Goal: Information Seeking & Learning: Learn about a topic

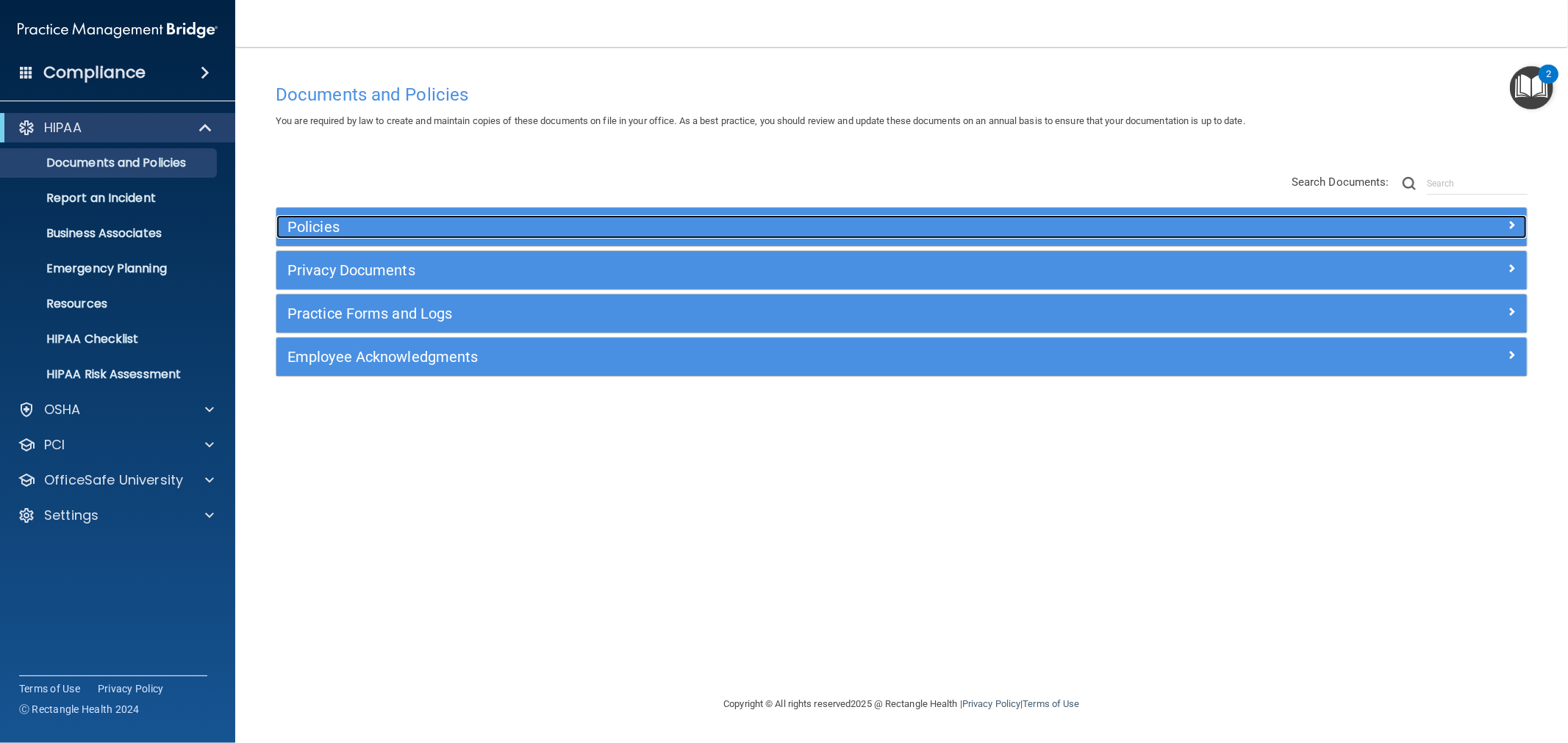
click at [546, 216] on div "Policies" at bounding box center [745, 227] width 938 height 23
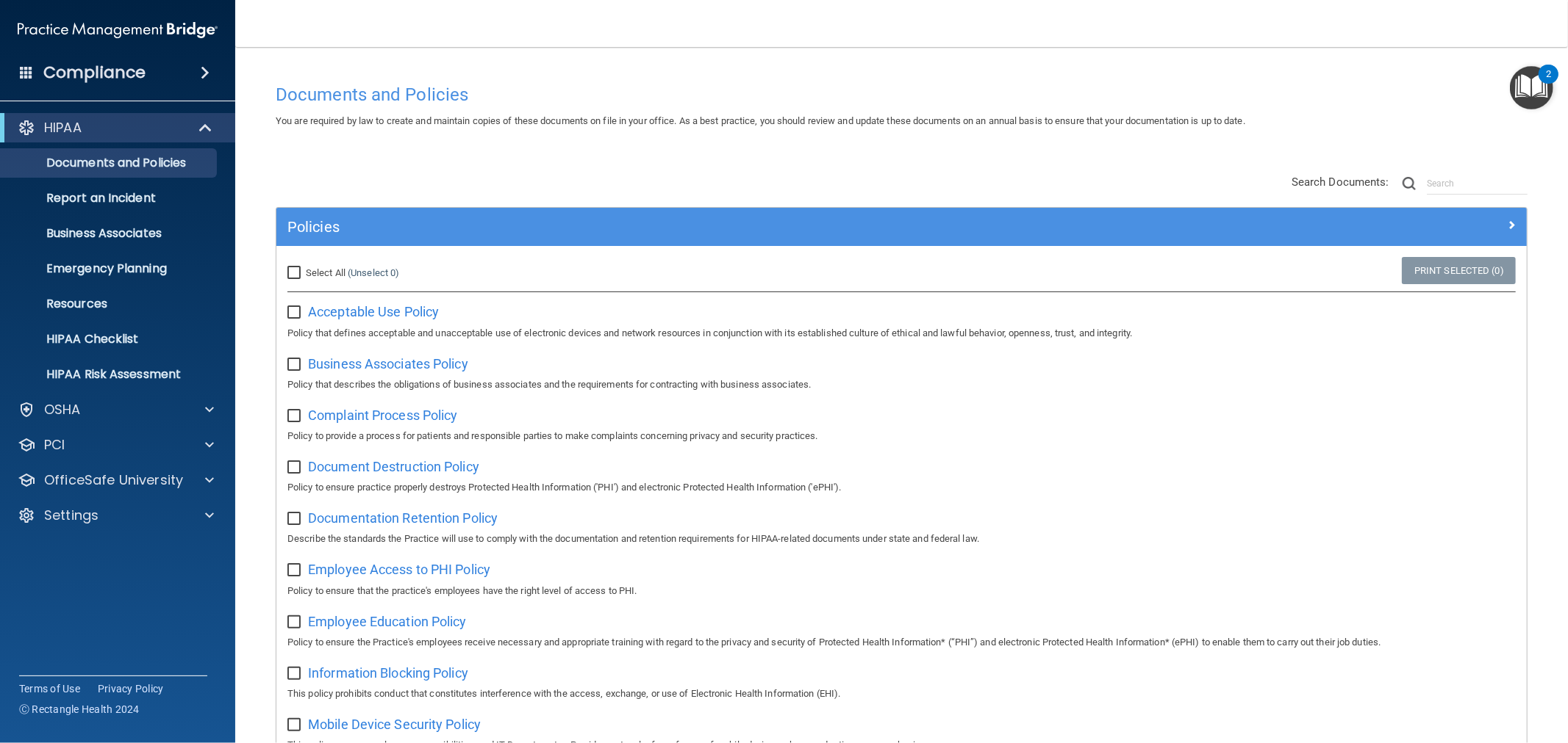
click at [1382, 434] on p "Policy to provide a process for patients and responsible parties to make compla…" at bounding box center [901, 437] width 1228 height 18
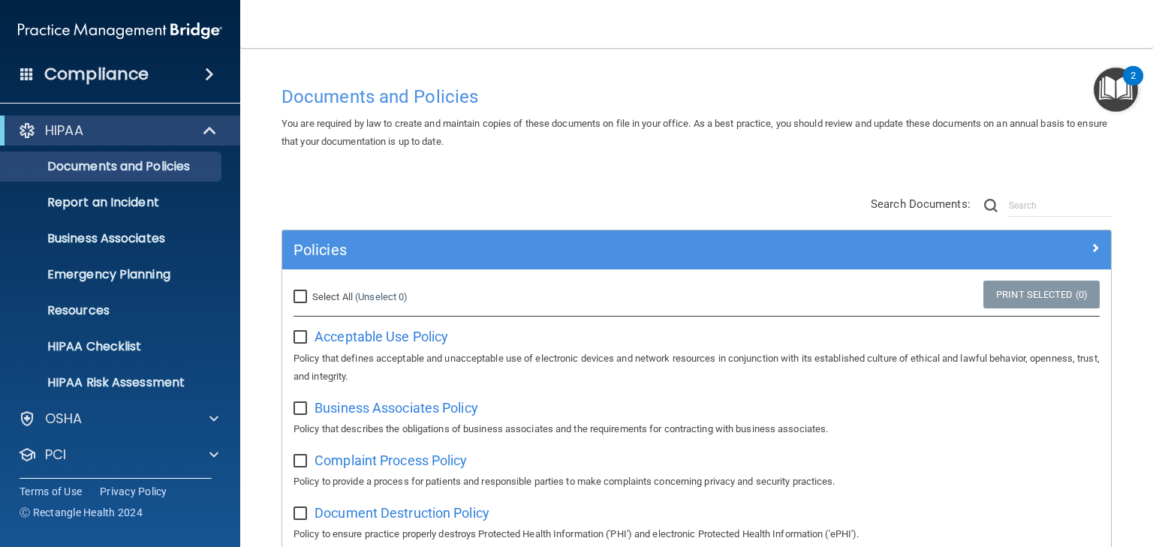
click at [118, 72] on h4 "Compliance" at bounding box center [96, 74] width 104 height 21
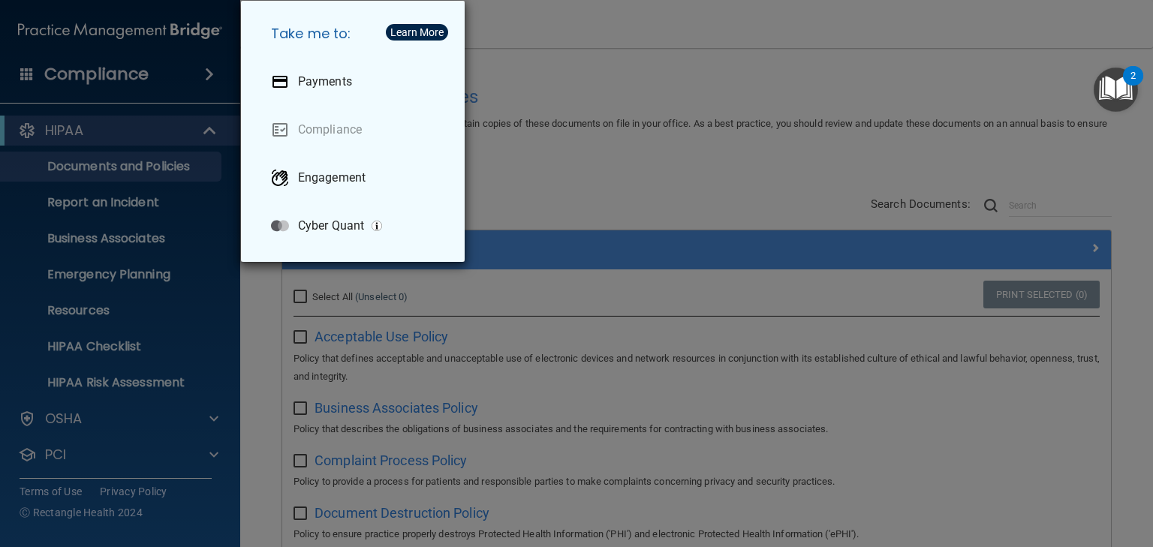
click at [579, 78] on div "Take me to: Payments Compliance Engagement Cyber Quant" at bounding box center [576, 273] width 1153 height 547
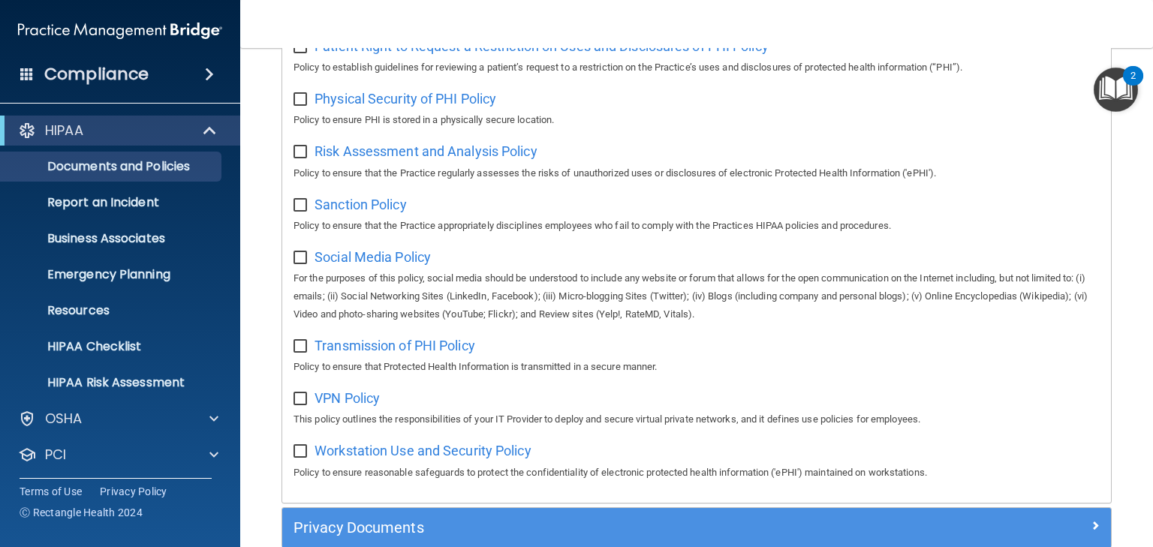
scroll to position [1186, 0]
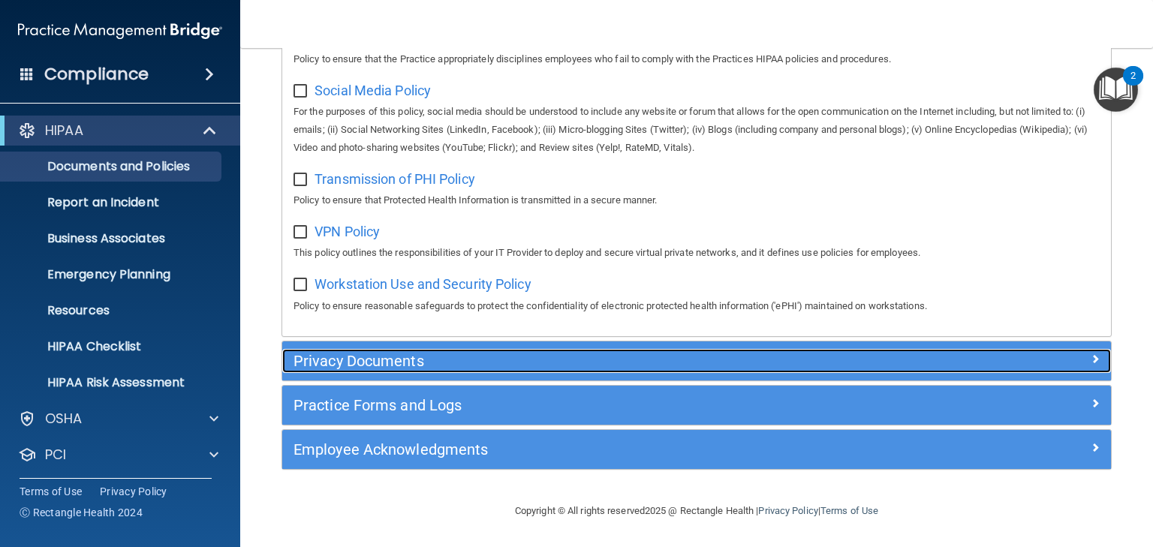
click at [481, 359] on h5 "Privacy Documents" at bounding box center [592, 361] width 599 height 17
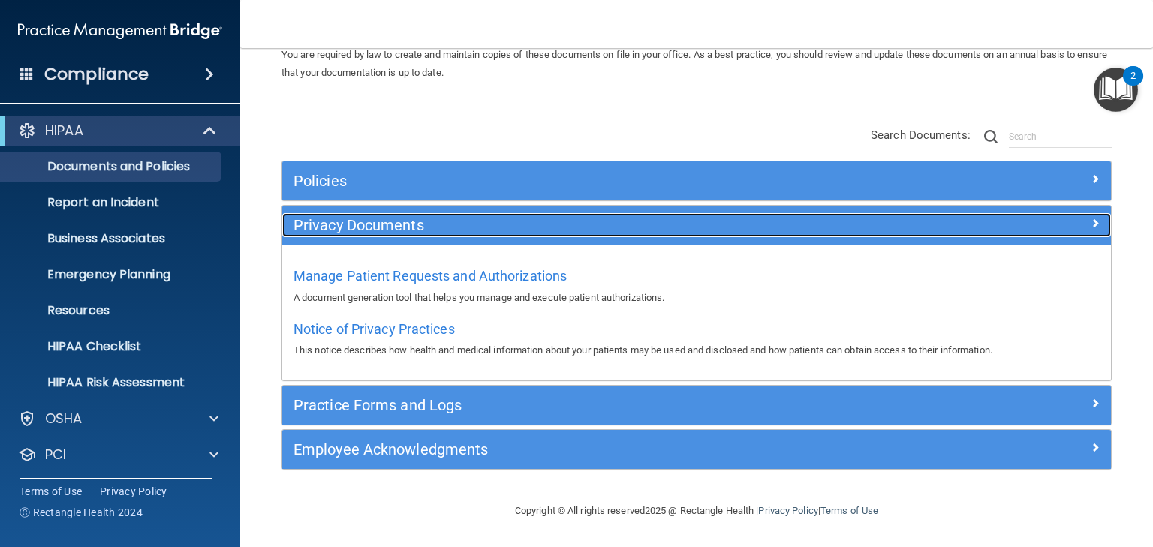
scroll to position [68, 0]
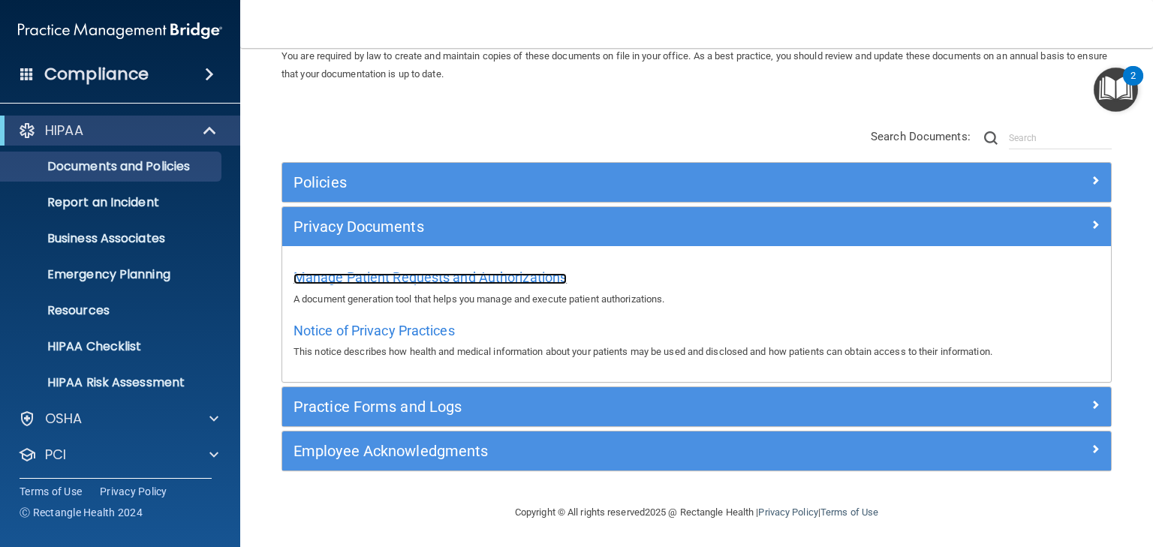
click at [411, 274] on span "Manage Patient Requests and Authorizations" at bounding box center [429, 277] width 273 height 16
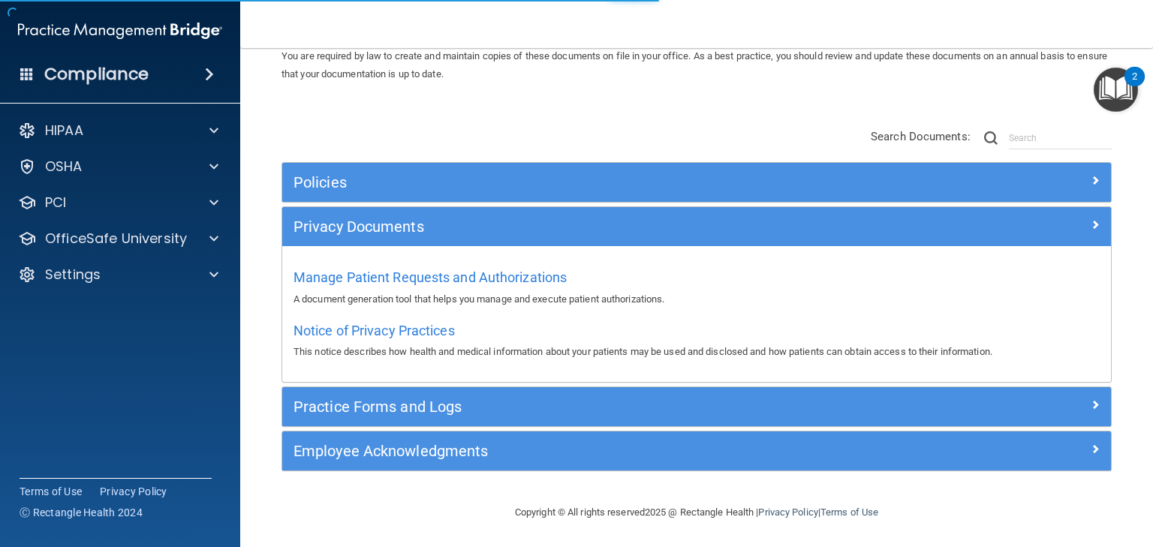
scroll to position [24, 0]
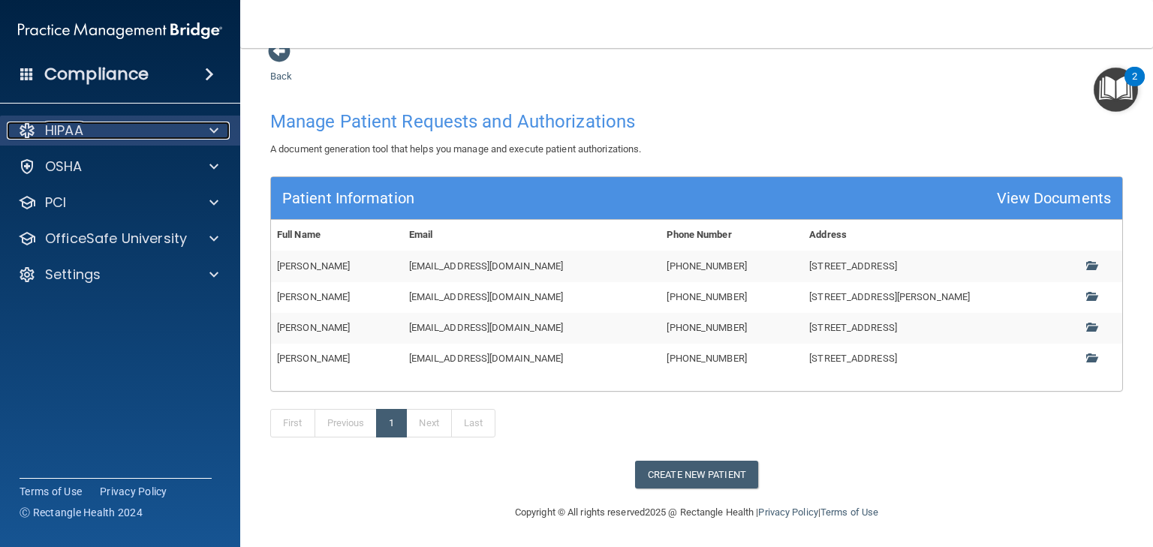
click at [134, 124] on div "HIPAA" at bounding box center [100, 131] width 186 height 18
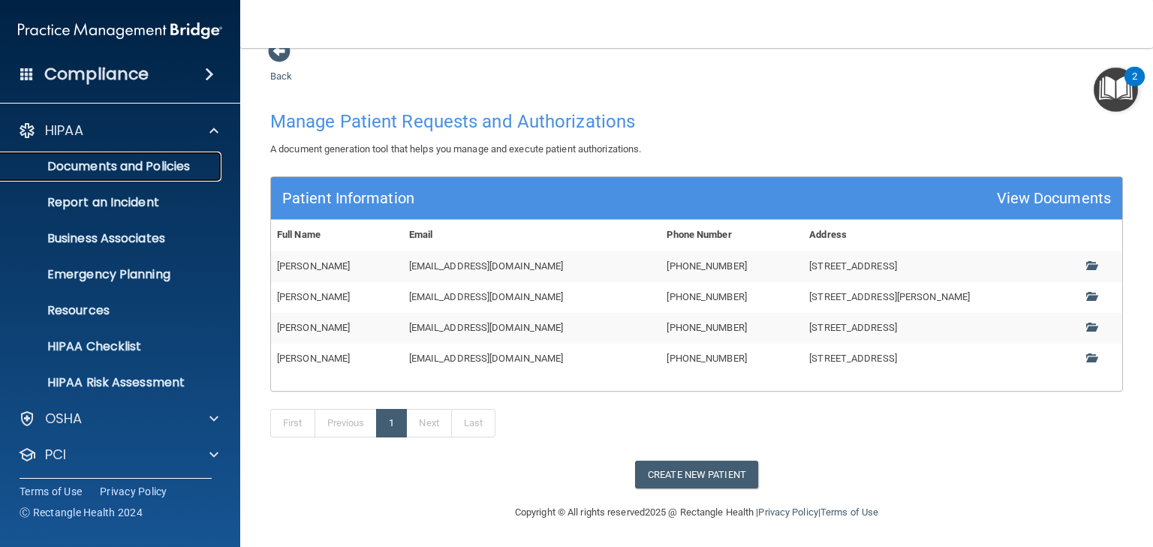
click at [116, 165] on p "Documents and Policies" at bounding box center [112, 166] width 205 height 15
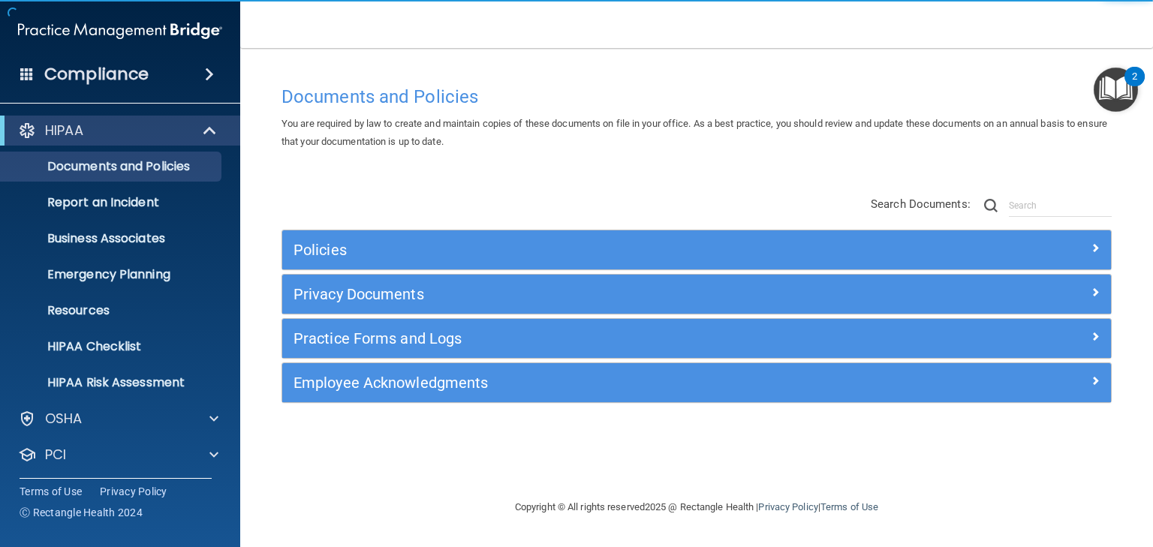
click at [453, 308] on div "Privacy Documents" at bounding box center [696, 294] width 829 height 39
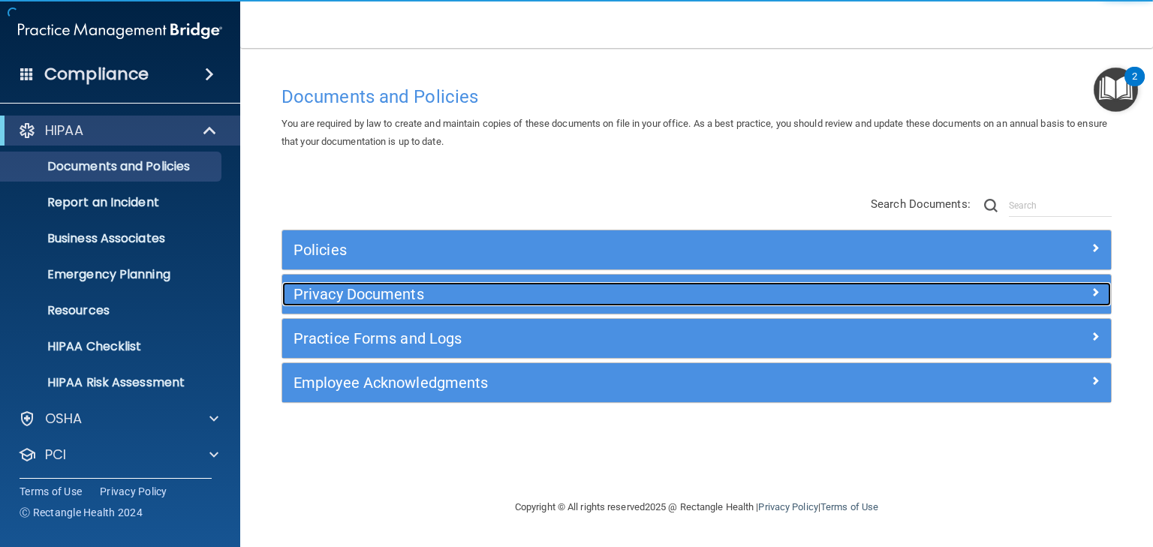
click at [460, 288] on h5 "Privacy Documents" at bounding box center [592, 294] width 599 height 17
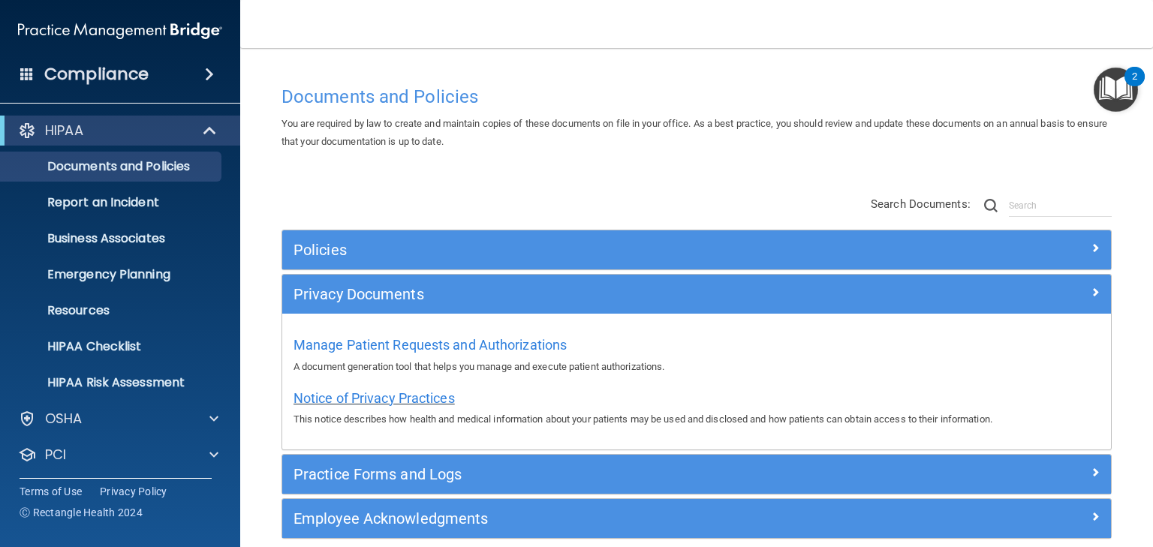
click at [417, 399] on span "Notice of Privacy Practices" at bounding box center [373, 398] width 161 height 16
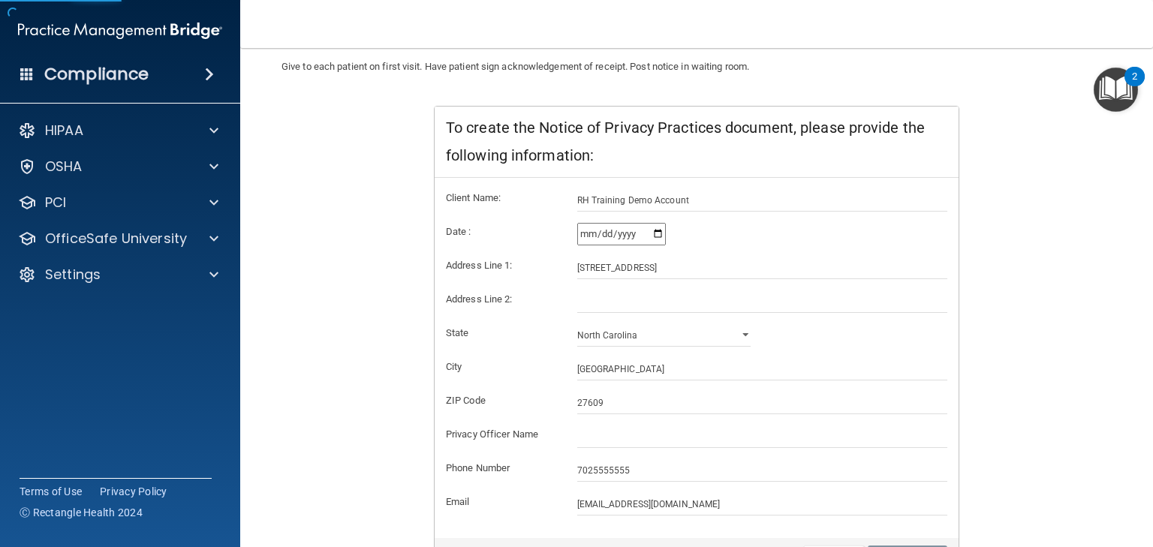
scroll to position [240, 0]
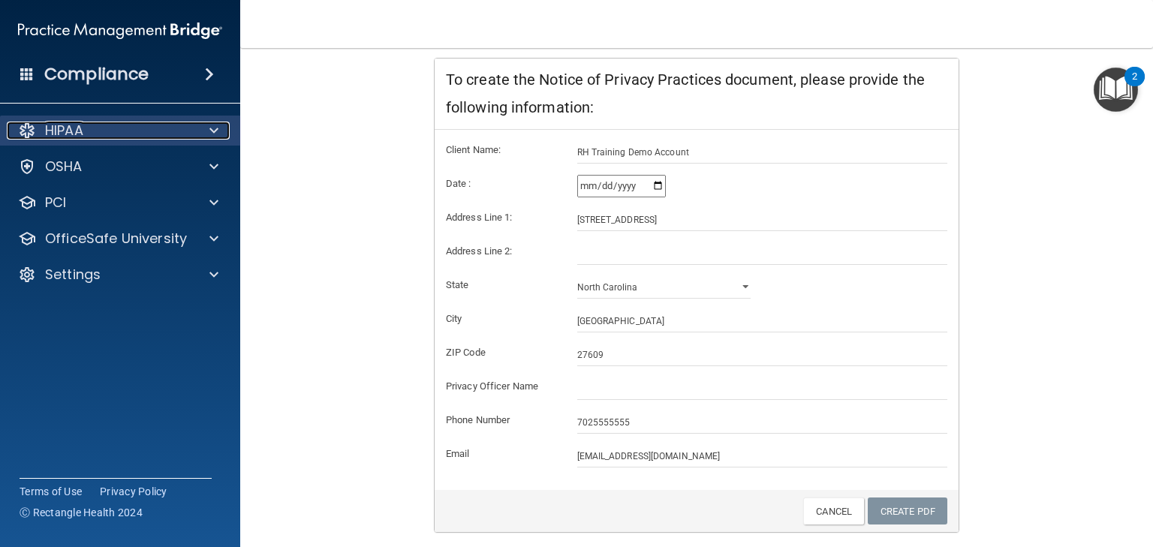
click at [167, 128] on div "HIPAA" at bounding box center [100, 131] width 186 height 18
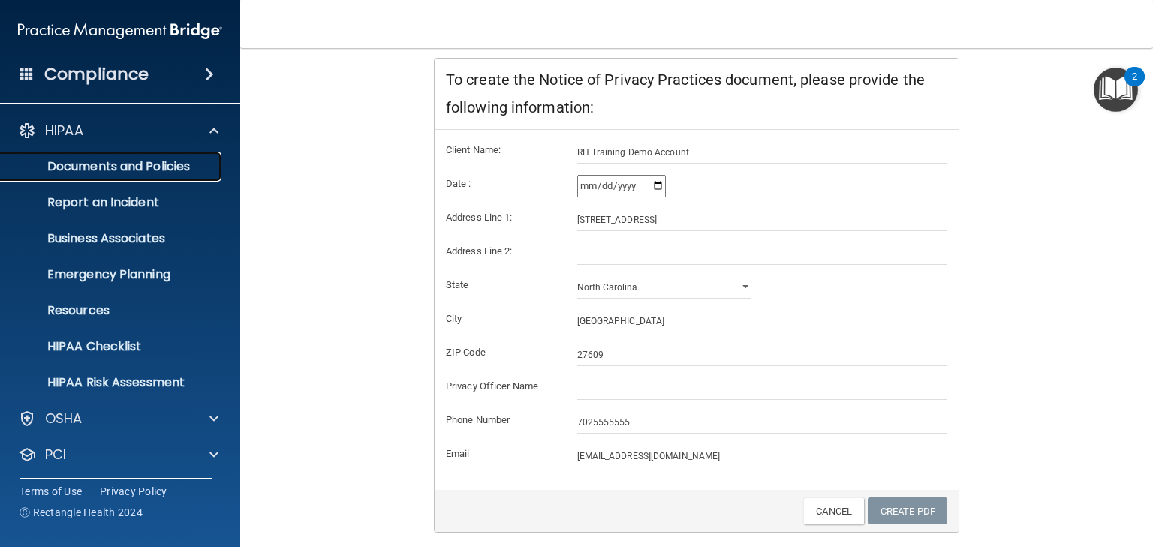
click at [143, 171] on p "Documents and Policies" at bounding box center [112, 166] width 205 height 15
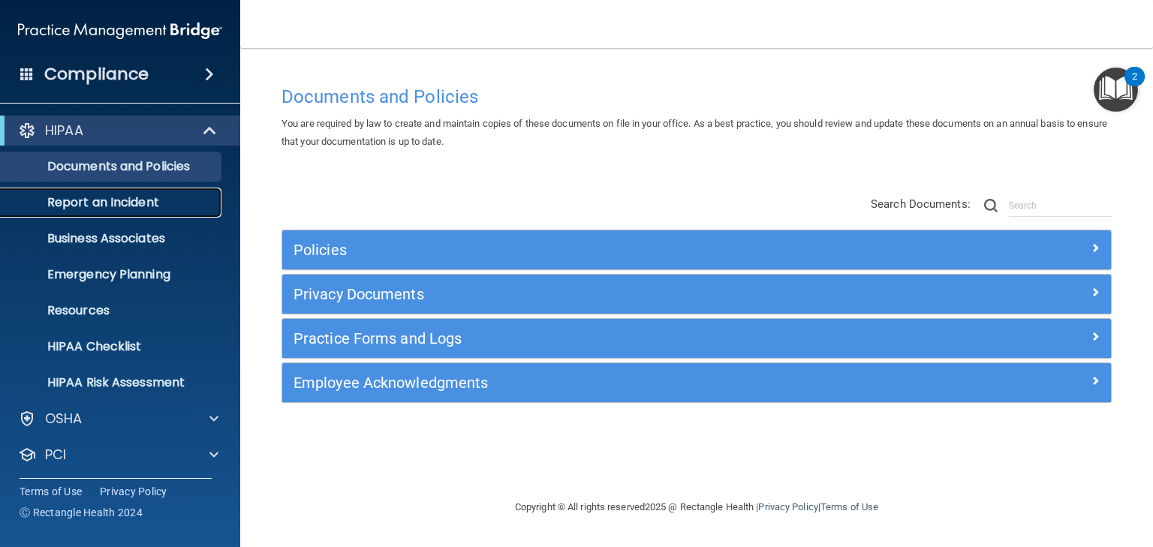
click at [158, 208] on p "Report an Incident" at bounding box center [112, 202] width 205 height 15
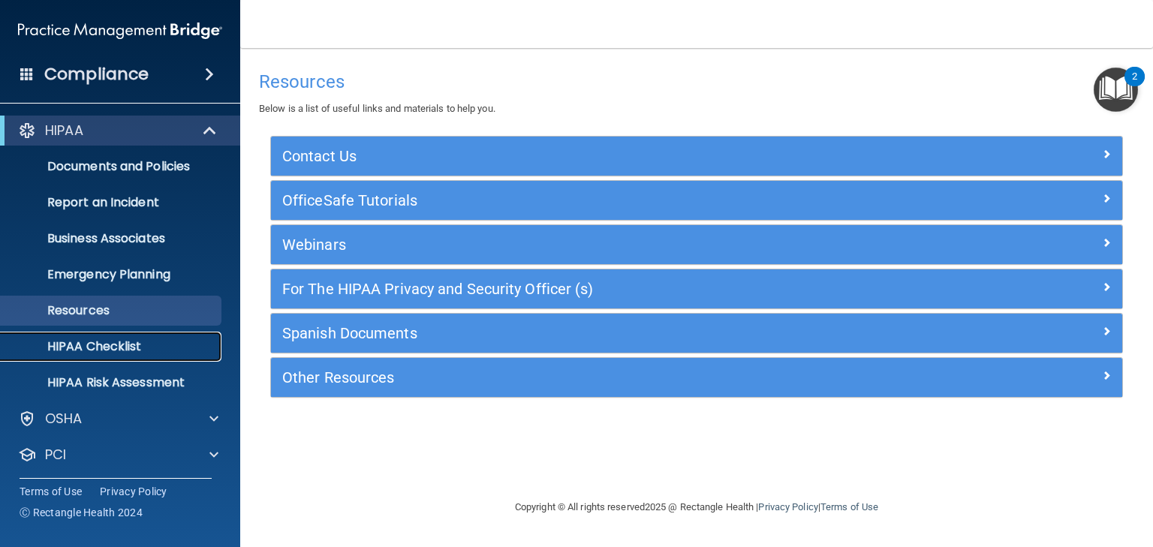
click at [132, 357] on link "HIPAA Checklist" at bounding box center [103, 347] width 236 height 30
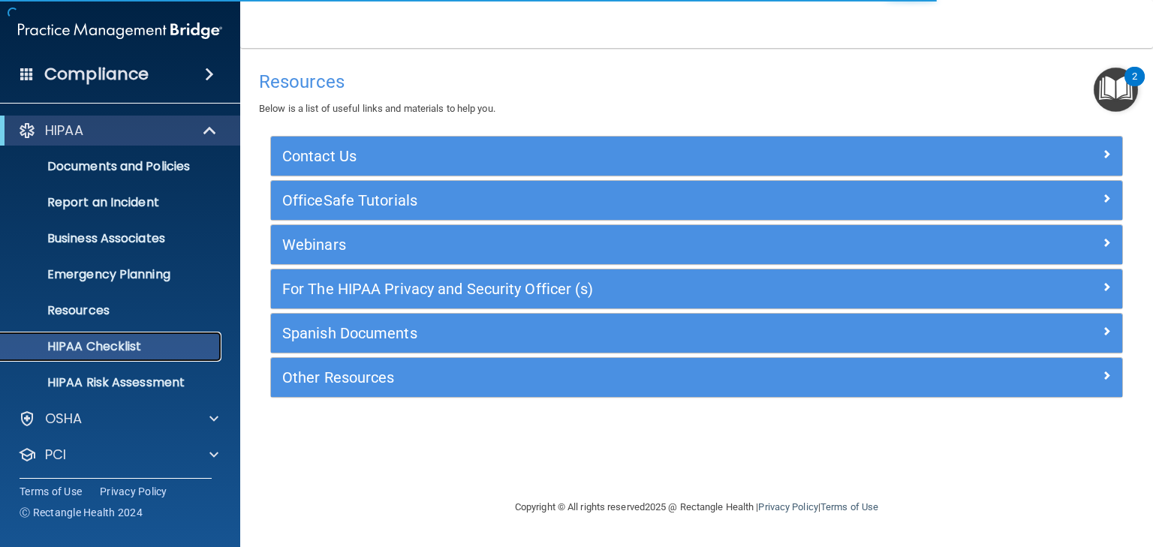
click at [141, 347] on p "HIPAA Checklist" at bounding box center [112, 346] width 205 height 15
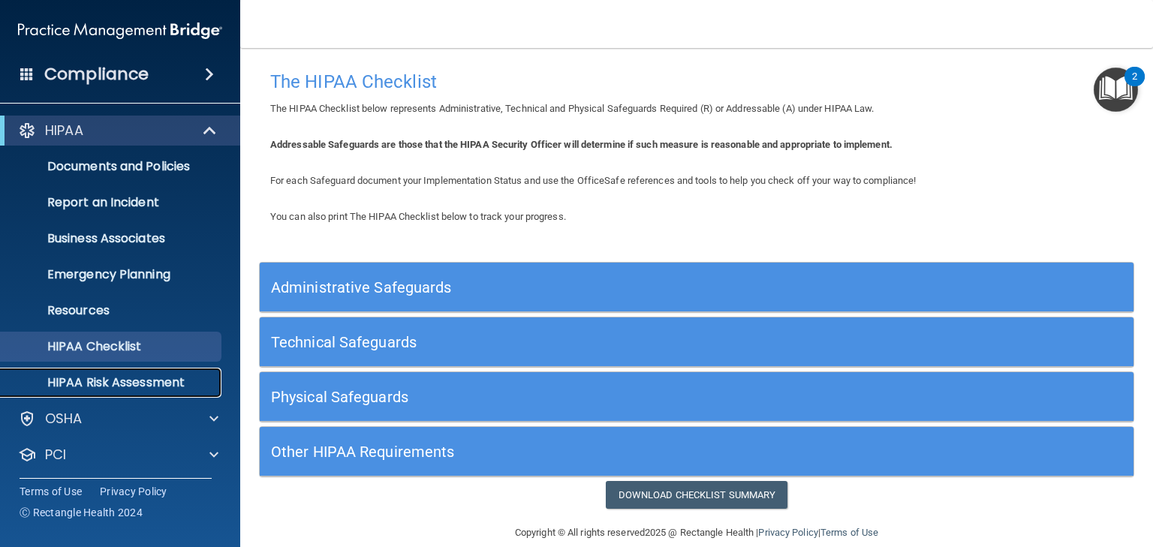
click at [137, 384] on p "HIPAA Risk Assessment" at bounding box center [112, 382] width 205 height 15
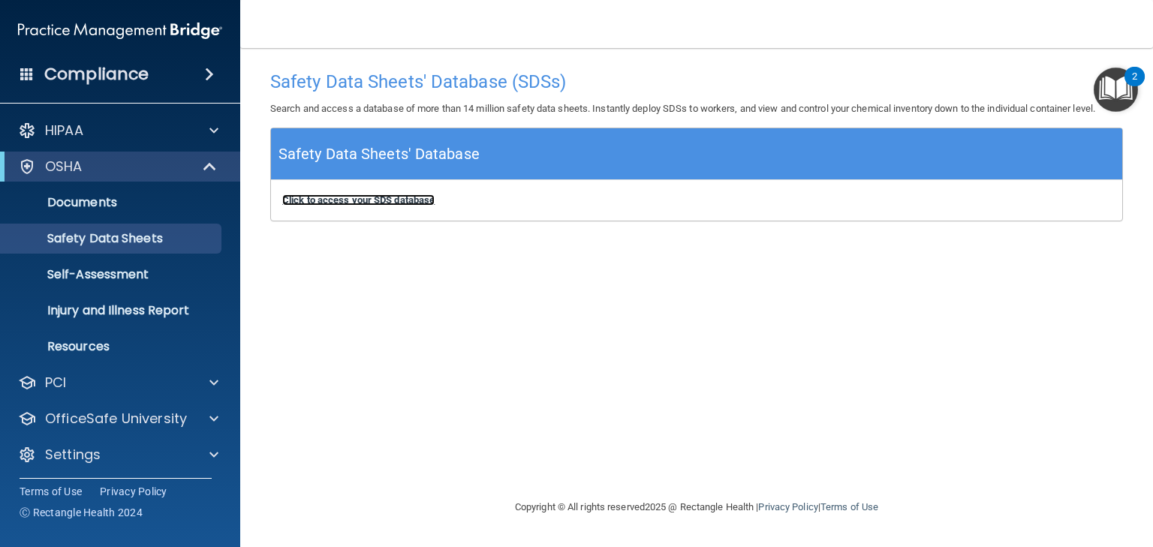
click at [375, 194] on b "Click to access your SDS database" at bounding box center [358, 199] width 152 height 11
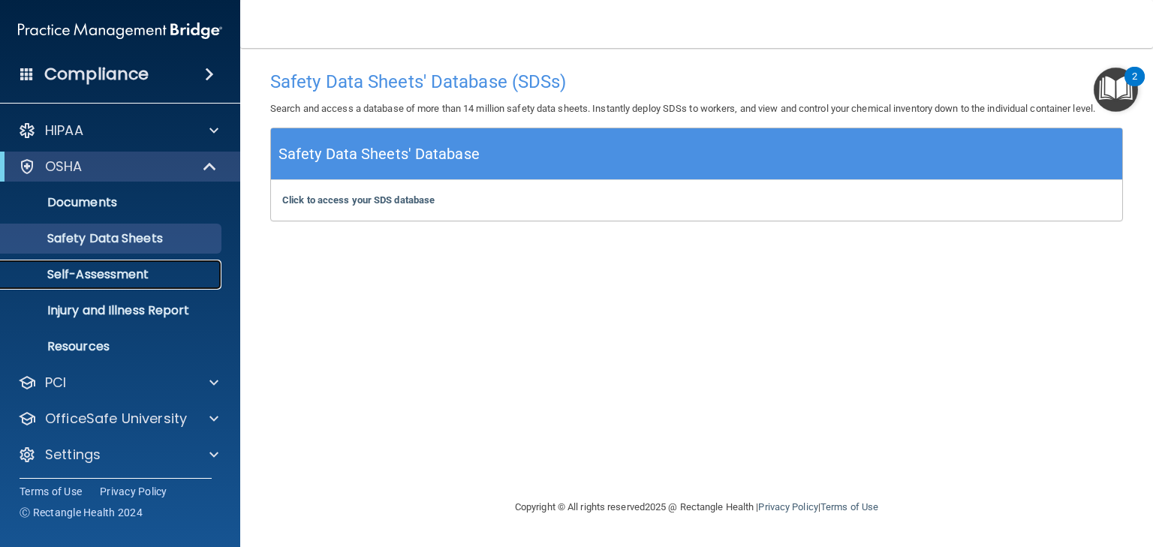
click at [134, 267] on p "Self-Assessment" at bounding box center [112, 274] width 205 height 15
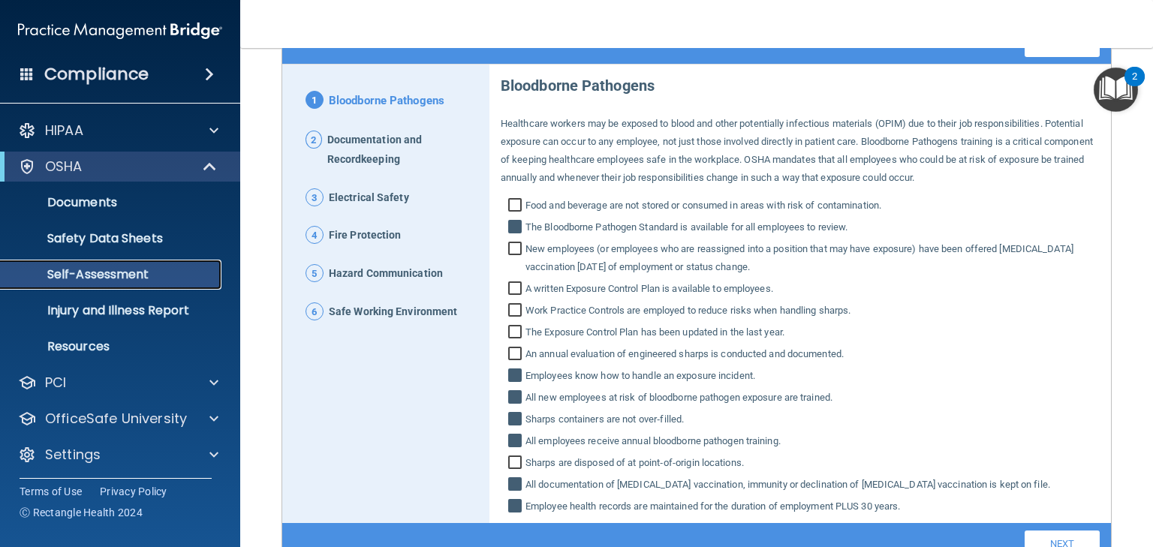
scroll to position [31, 0]
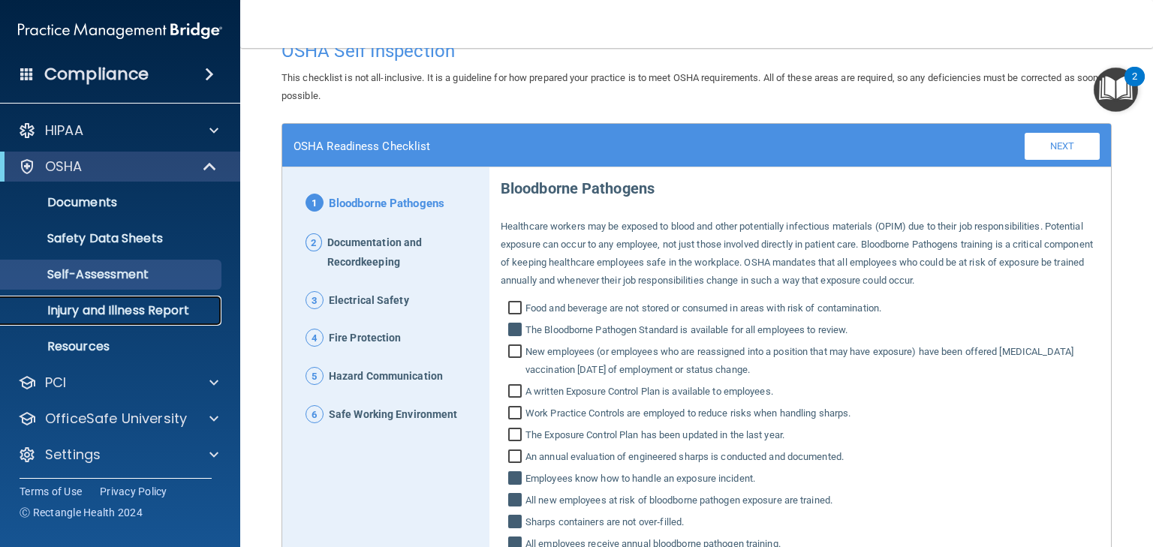
click at [120, 303] on p "Injury and Illness Report" at bounding box center [112, 310] width 205 height 15
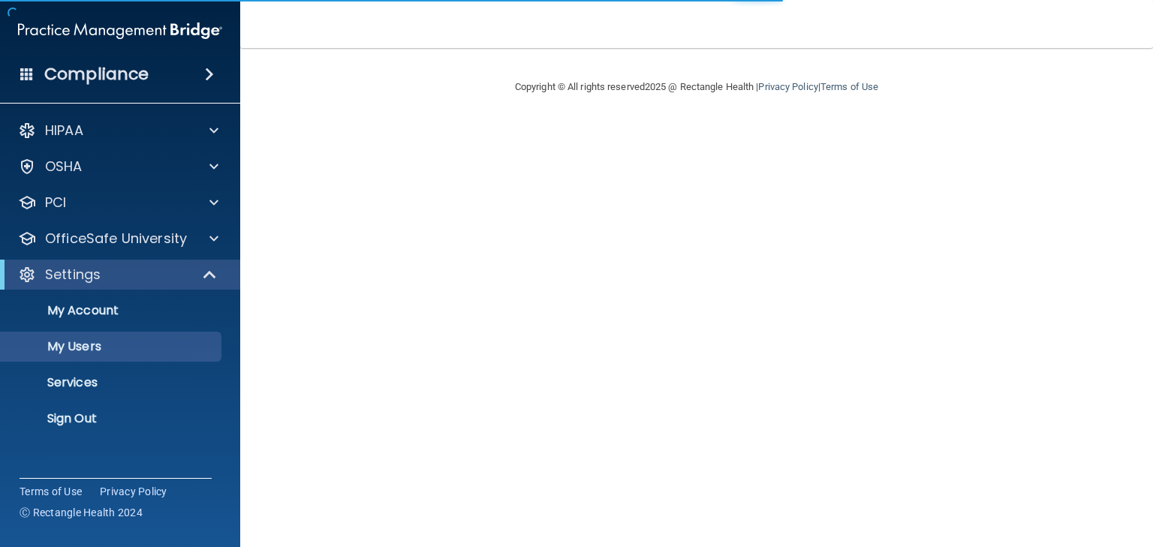
select select "20"
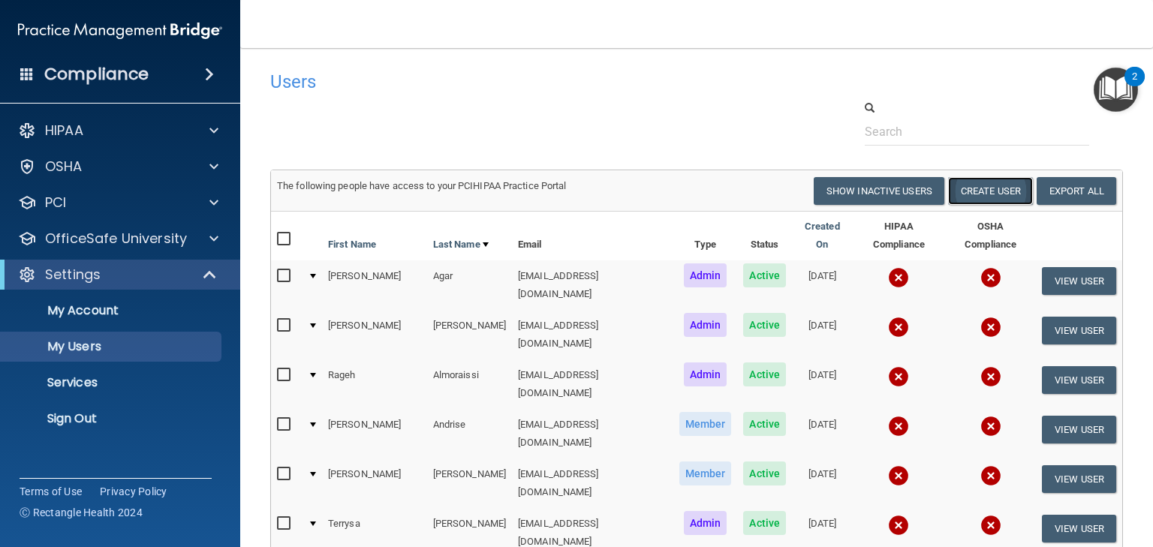
click at [979, 195] on button "Create User" at bounding box center [990, 191] width 85 height 28
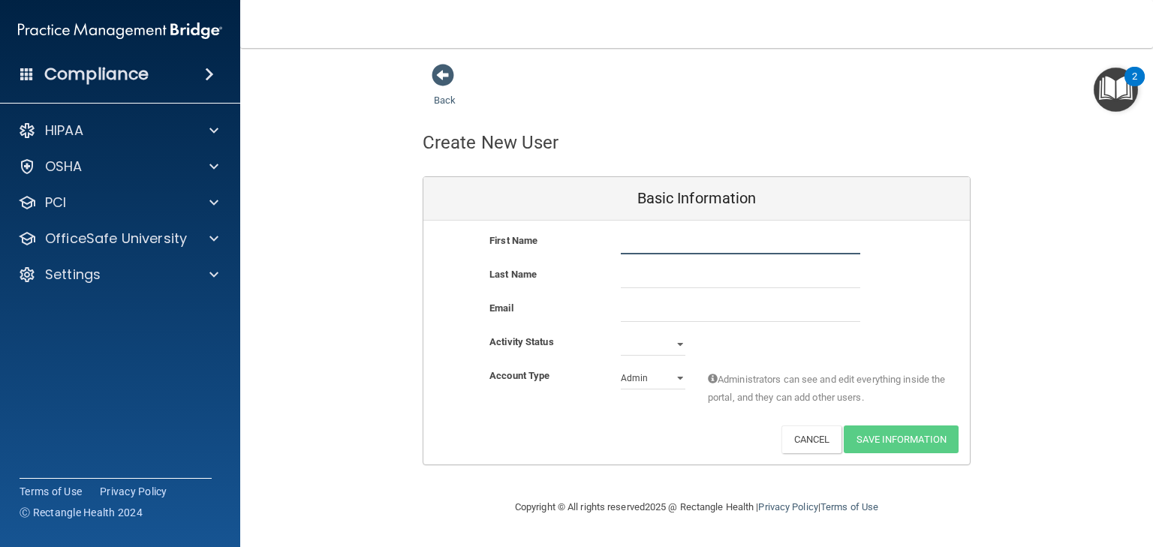
click at [670, 242] on input "text" at bounding box center [740, 243] width 239 height 23
click at [669, 344] on select "Active Inactive" at bounding box center [653, 344] width 65 height 23
drag, startPoint x: 759, startPoint y: 343, endPoint x: 717, endPoint y: 357, distance: 43.7
click at [759, 343] on div "Activity Status Active Inactive" at bounding box center [696, 344] width 546 height 23
click at [645, 380] on select "Admin Member" at bounding box center [653, 378] width 65 height 23
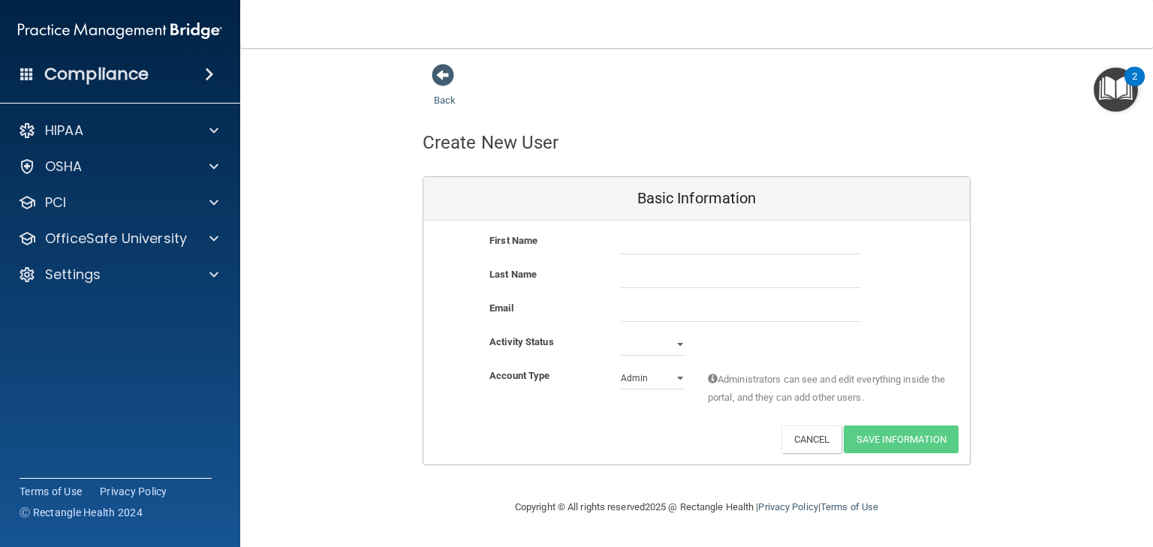
click at [970, 296] on div "Last Name" at bounding box center [696, 283] width 546 height 34
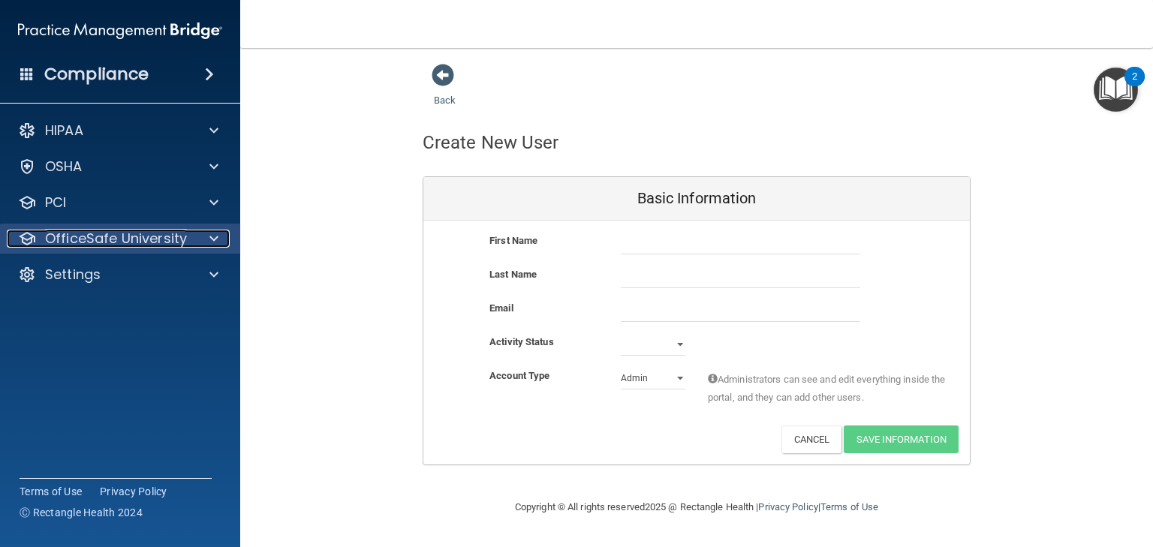
click at [138, 245] on p "OfficeSafe University" at bounding box center [116, 239] width 142 height 18
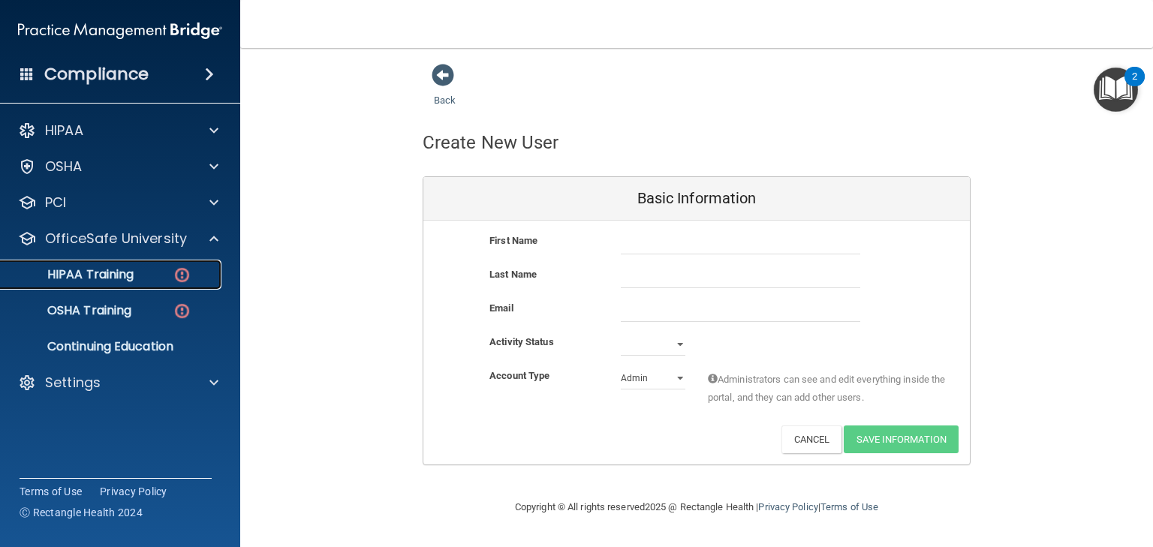
click at [143, 281] on div "HIPAA Training" at bounding box center [112, 274] width 205 height 15
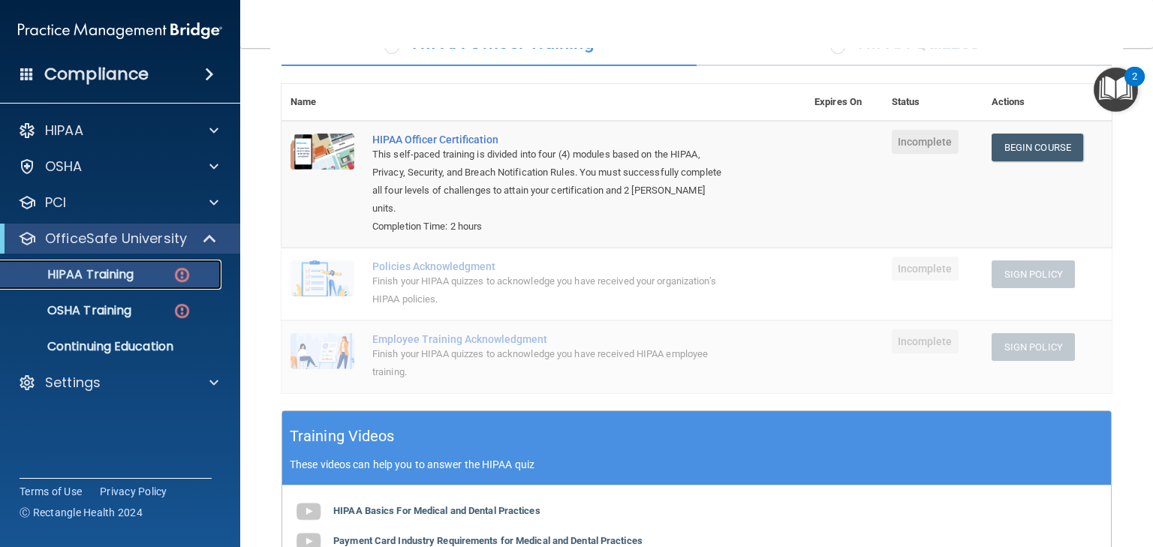
scroll to position [60, 0]
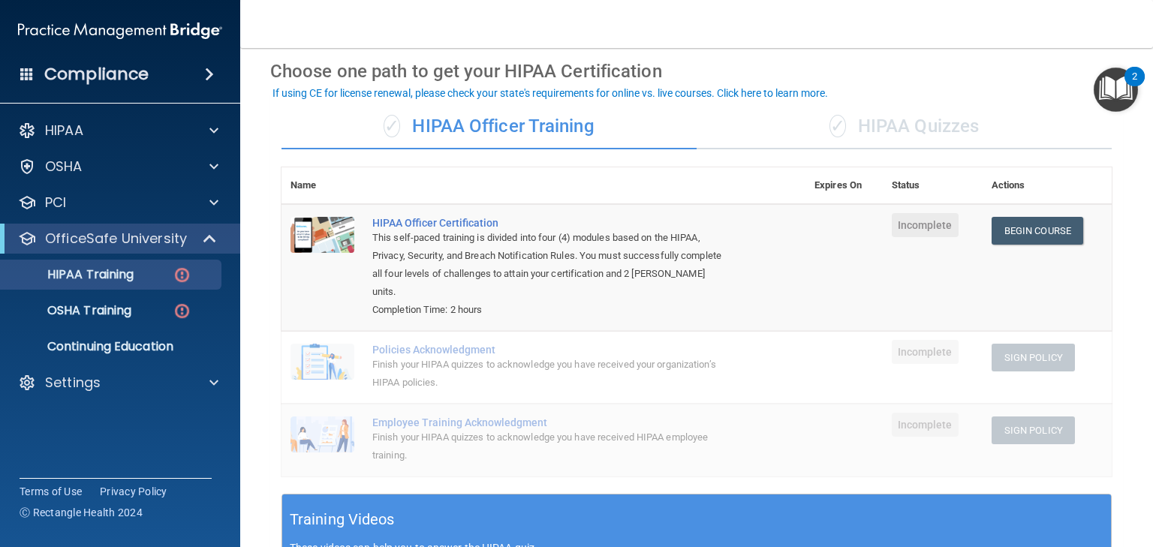
click at [865, 142] on div "✓ HIPAA Quizzes" at bounding box center [903, 126] width 415 height 45
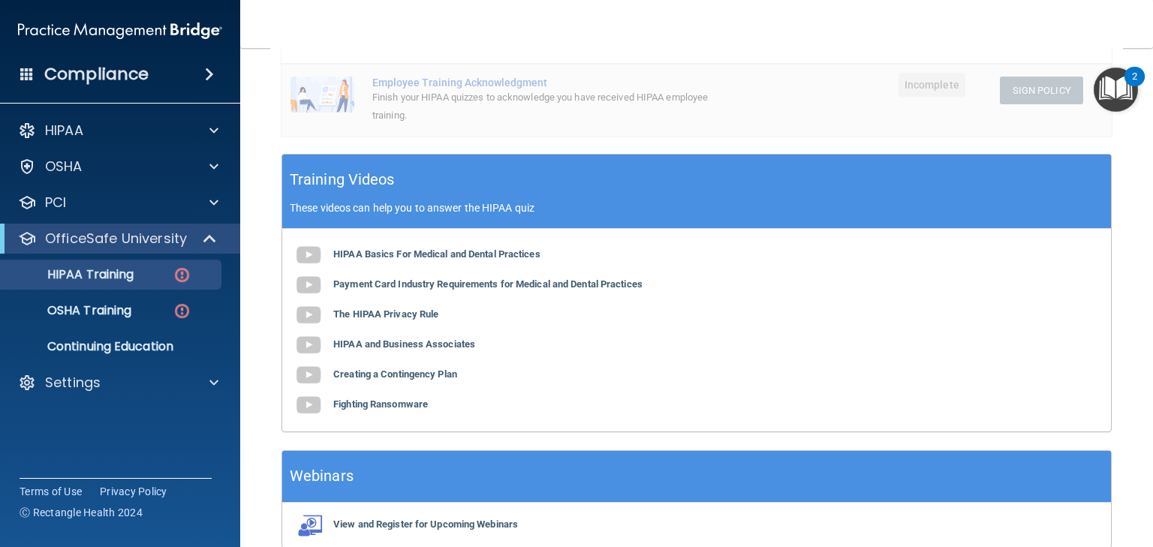
scroll to position [480, 0]
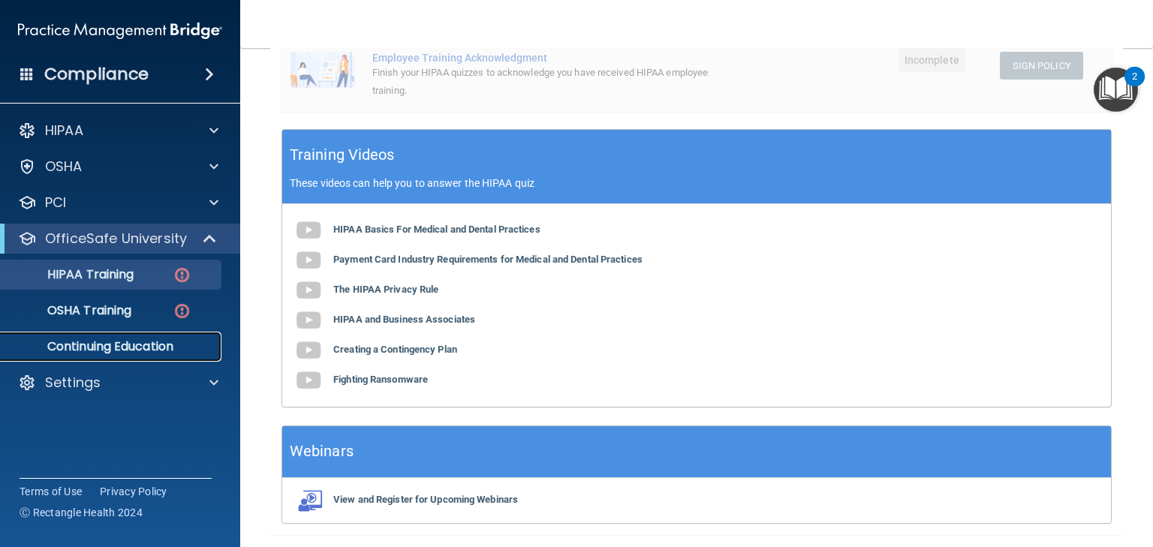
click at [113, 345] on p "Continuing Education" at bounding box center [112, 346] width 205 height 15
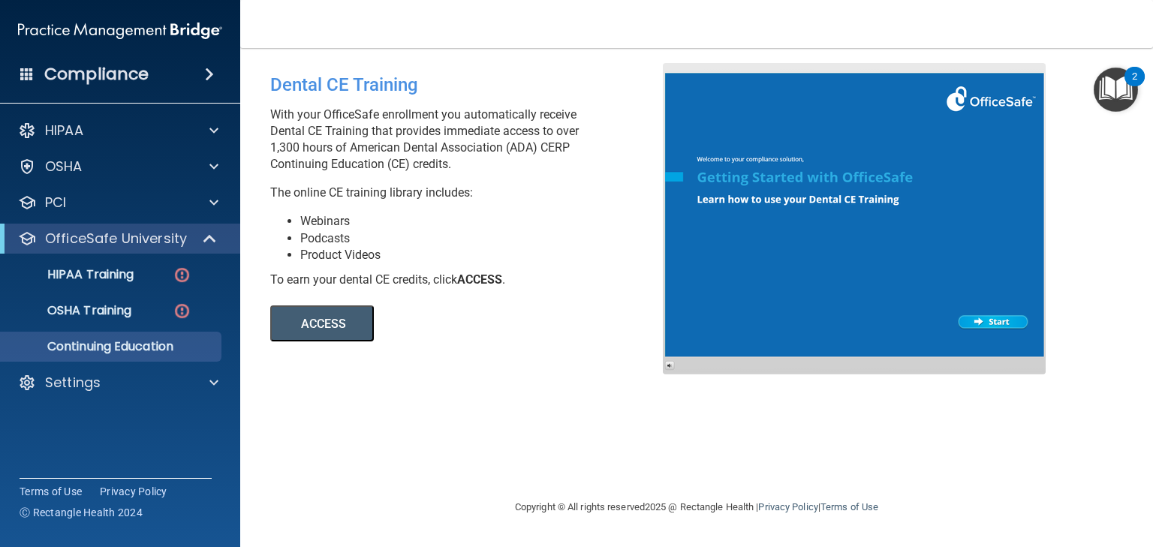
click at [320, 338] on button "ACCESS" at bounding box center [322, 323] width 104 height 36
click at [99, 314] on p "OSHA Training" at bounding box center [71, 310] width 122 height 15
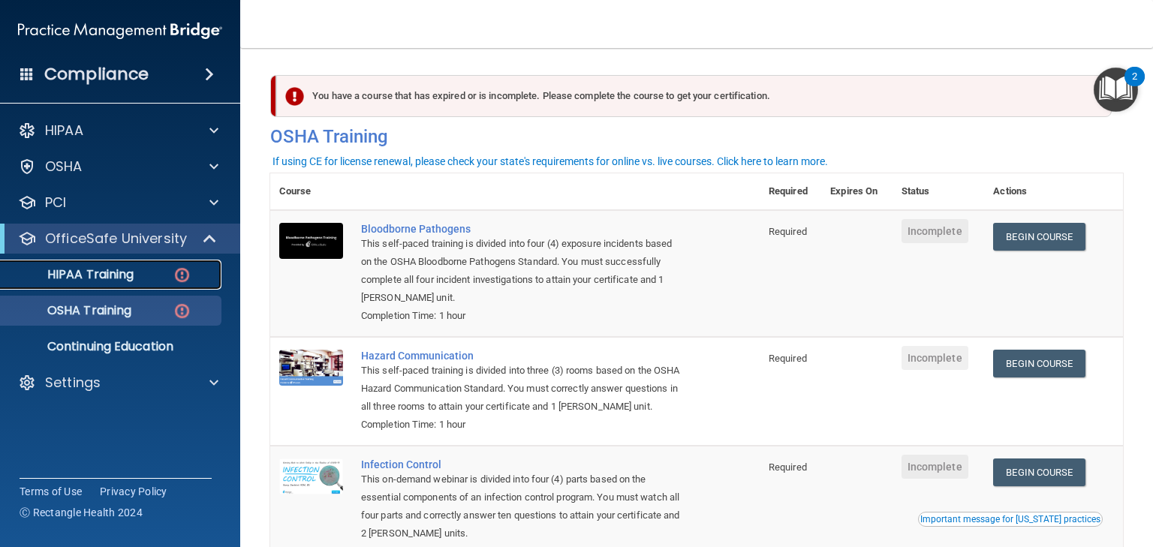
click at [102, 279] on p "HIPAA Training" at bounding box center [72, 274] width 124 height 15
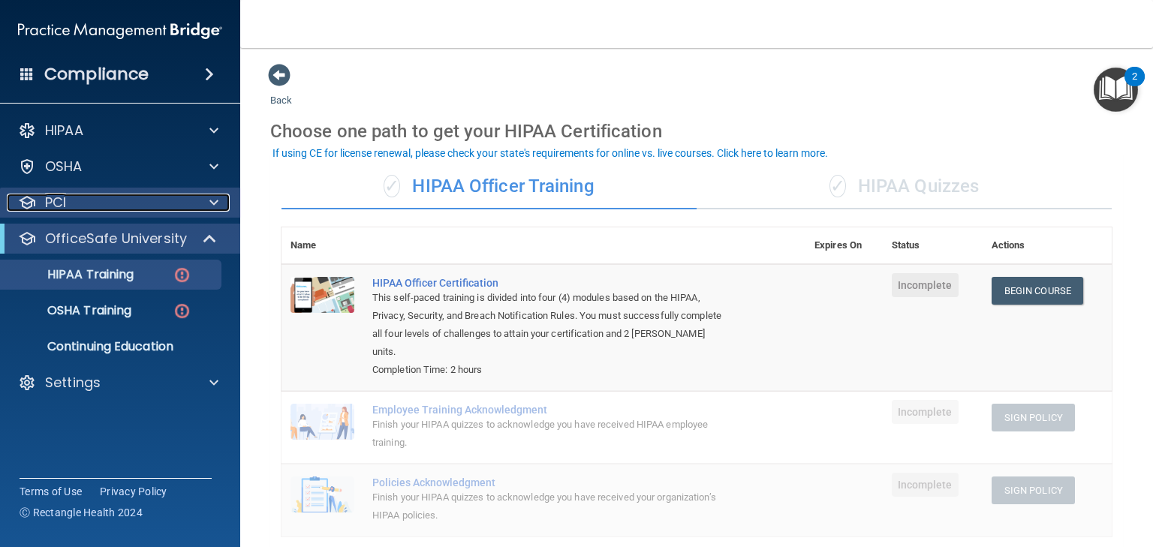
click at [154, 200] on div "PCI" at bounding box center [100, 203] width 186 height 18
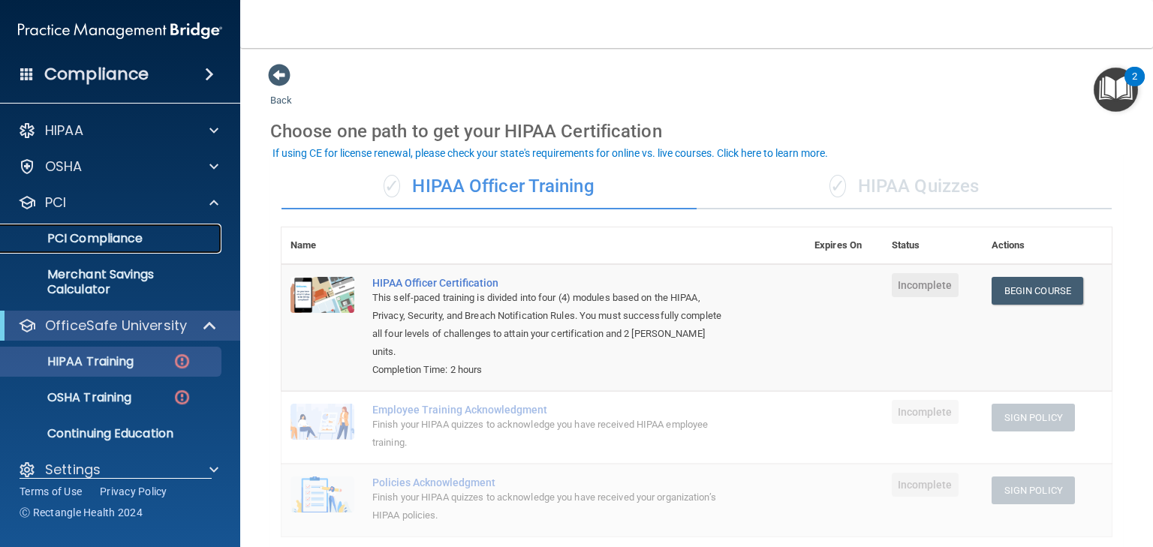
click at [153, 240] on p "PCI Compliance" at bounding box center [112, 238] width 205 height 15
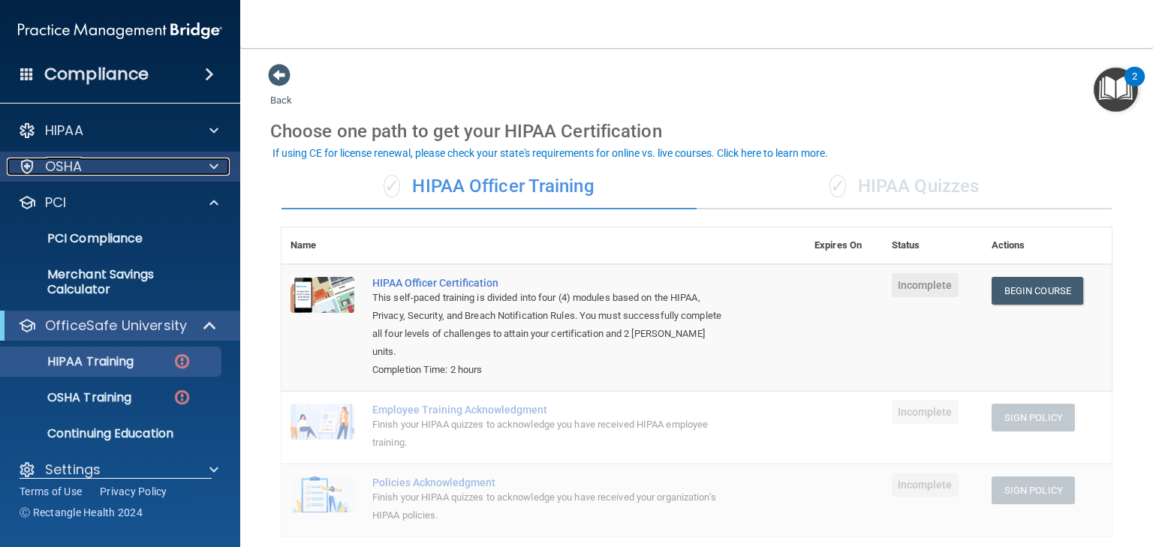
click at [135, 173] on div "OSHA" at bounding box center [100, 167] width 186 height 18
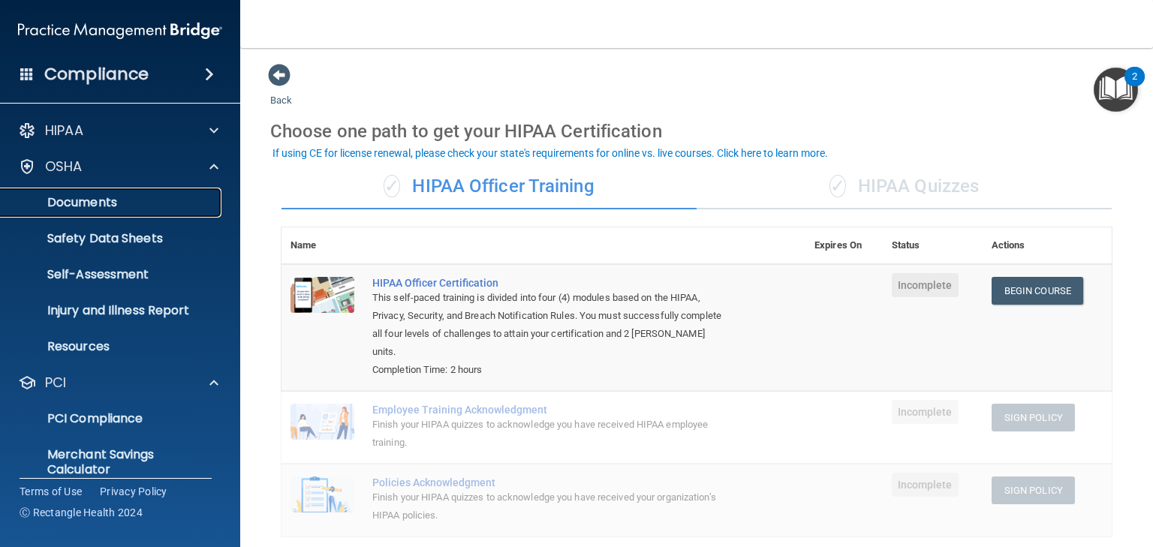
click at [127, 197] on p "Documents" at bounding box center [112, 202] width 205 height 15
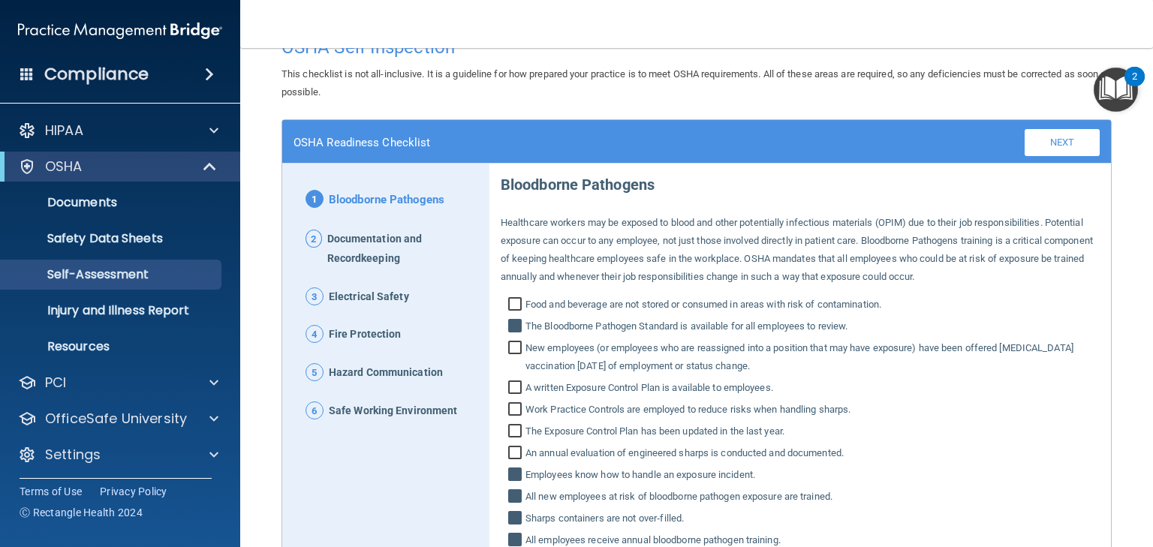
scroll to position [31, 0]
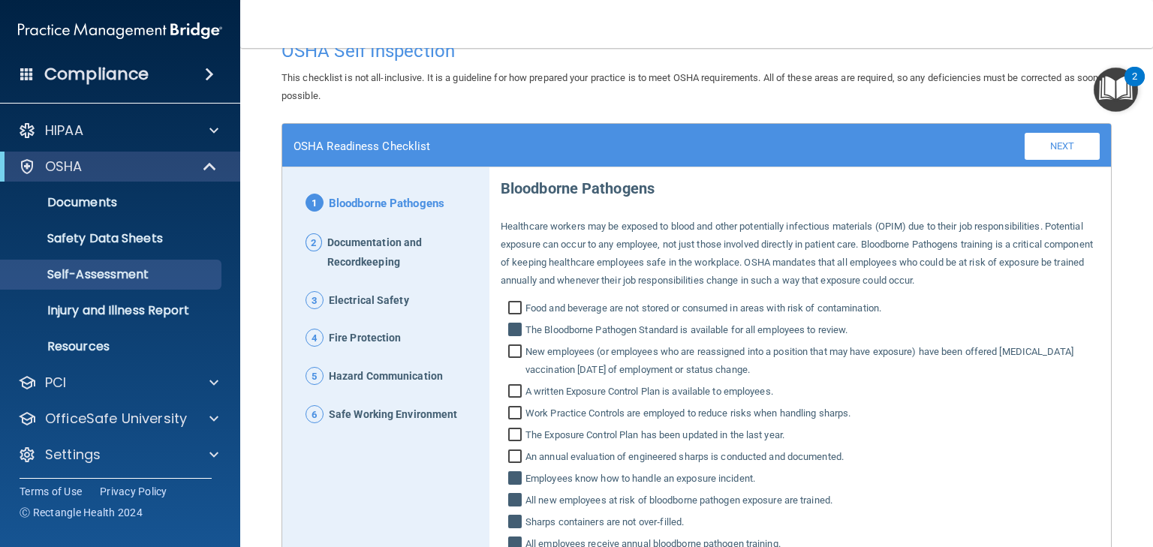
click at [380, 247] on span "Documentation and Recordkeeping" at bounding box center [402, 252] width 151 height 39
click at [393, 247] on span "Documentation and Recordkeeping" at bounding box center [402, 252] width 151 height 39
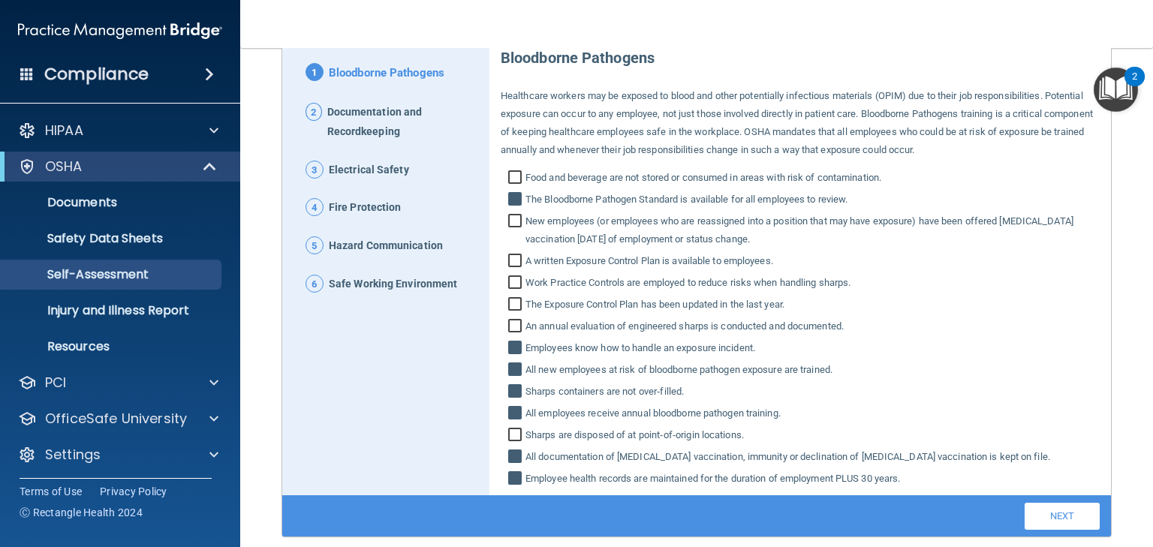
scroll to position [0, 0]
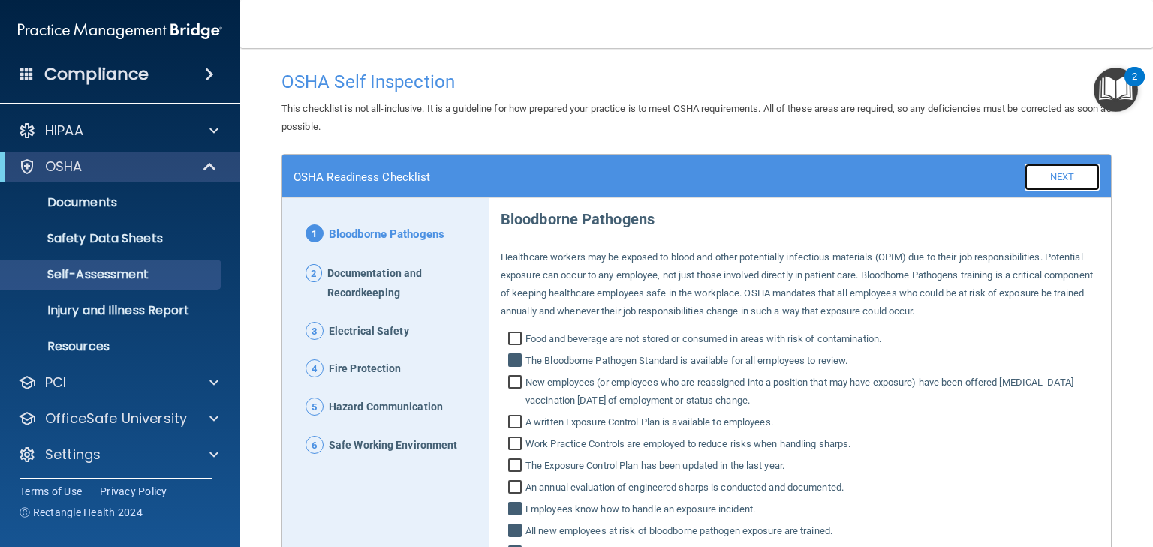
click at [1047, 172] on link "Next" at bounding box center [1061, 177] width 75 height 27
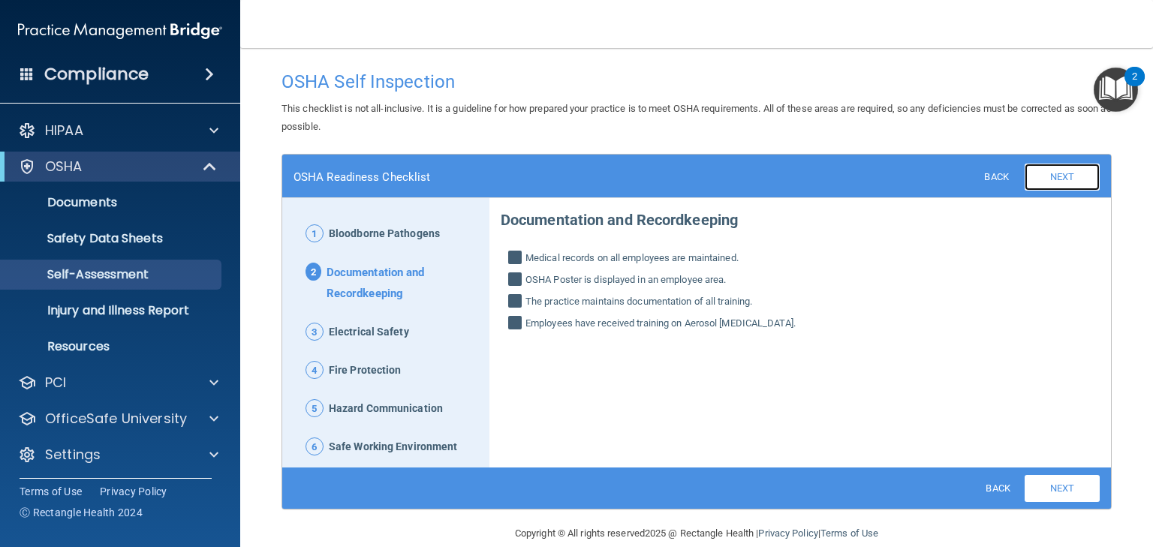
click at [1071, 173] on link "Next" at bounding box center [1061, 177] width 75 height 27
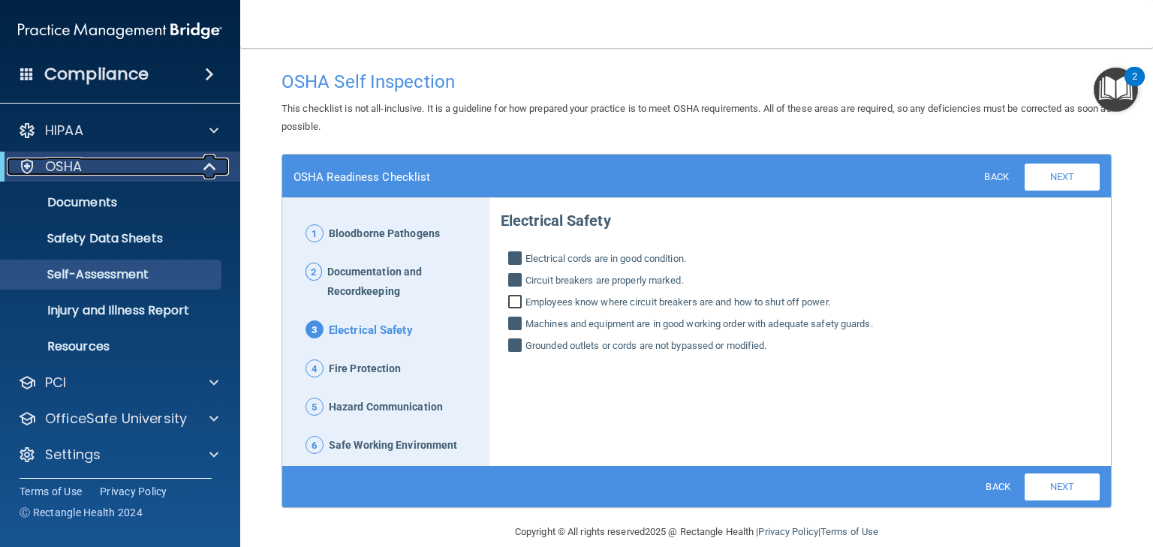
click at [150, 161] on div "OSHA" at bounding box center [99, 167] width 185 height 18
